Goal: Task Accomplishment & Management: Manage account settings

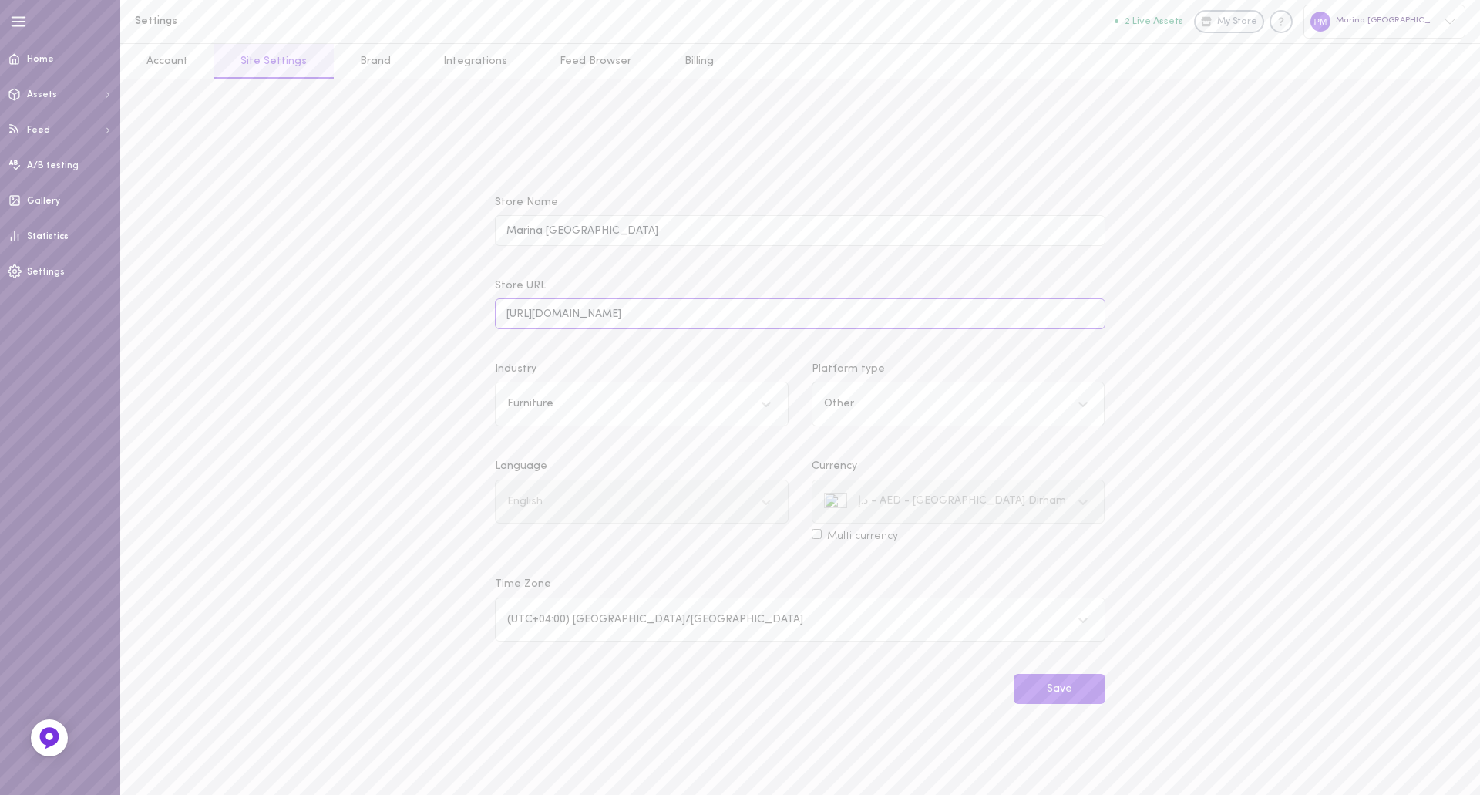
drag, startPoint x: 0, startPoint y: 0, endPoint x: 717, endPoint y: 321, distance: 785.4
click at [717, 321] on input "[URL][DOMAIN_NAME]" at bounding box center [800, 313] width 610 height 30
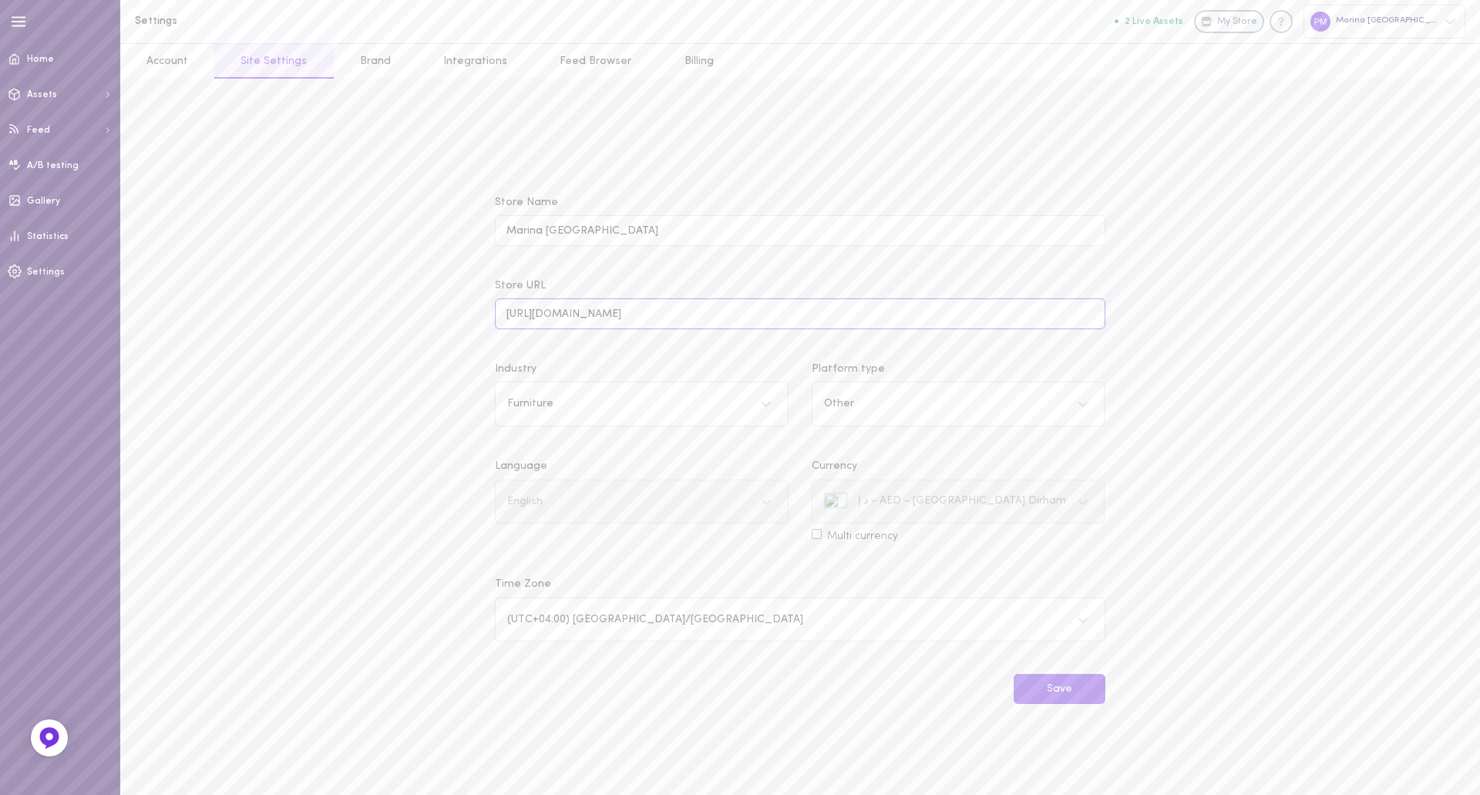
click at [717, 321] on input "[URL][DOMAIN_NAME]" at bounding box center [800, 313] width 610 height 30
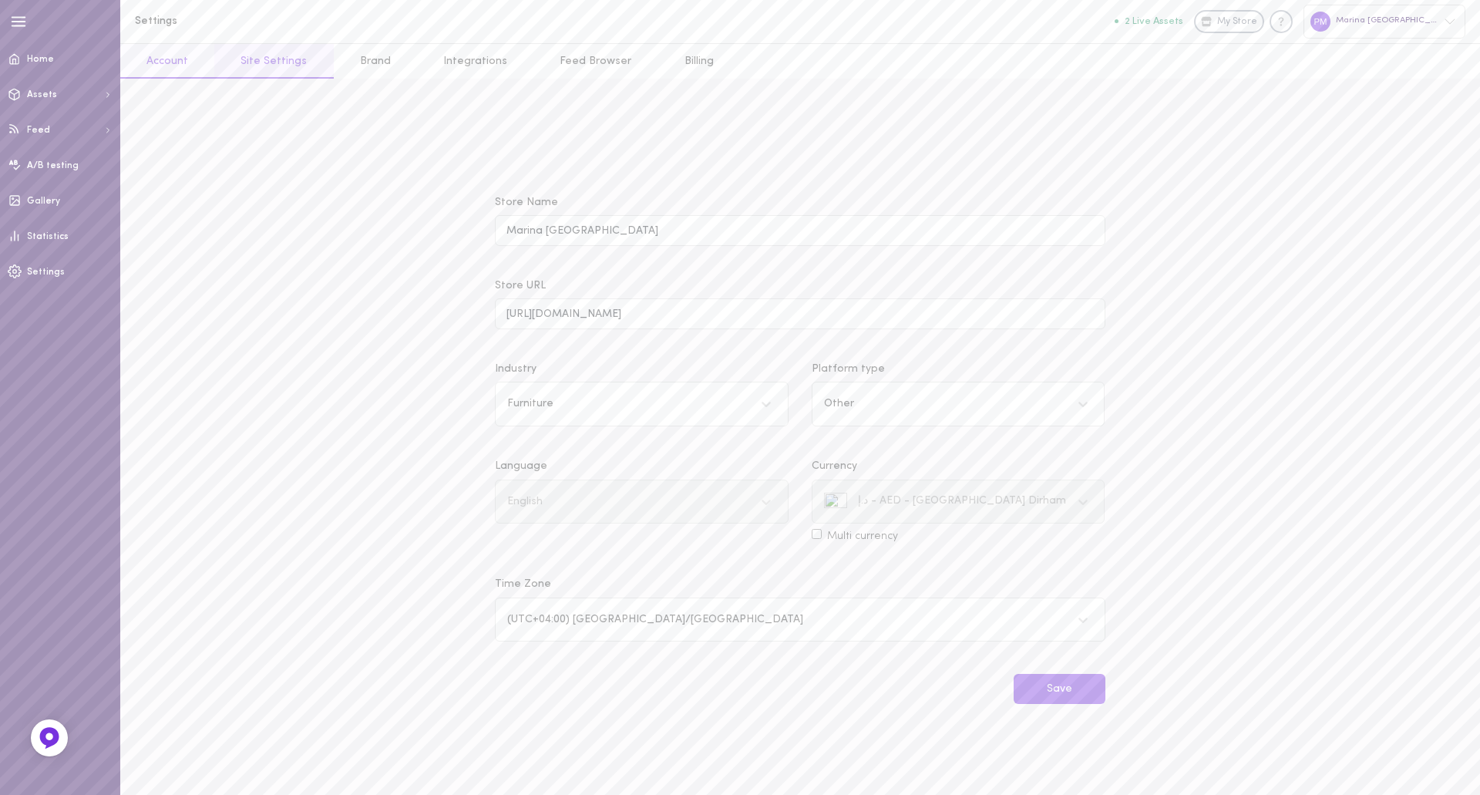
click at [185, 62] on link "Account" at bounding box center [167, 61] width 94 height 35
